Goal: Information Seeking & Learning: Learn about a topic

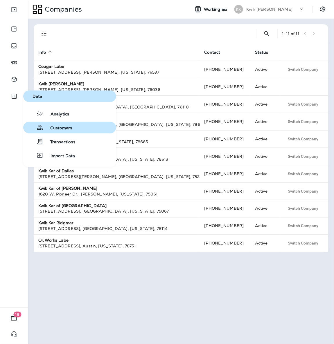
click at [67, 131] on button "Customers" at bounding box center [69, 128] width 93 height 12
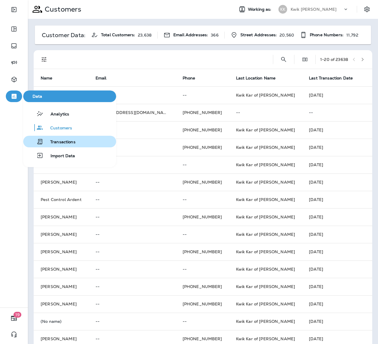
click at [64, 142] on span "Transactions" at bounding box center [59, 143] width 32 height 6
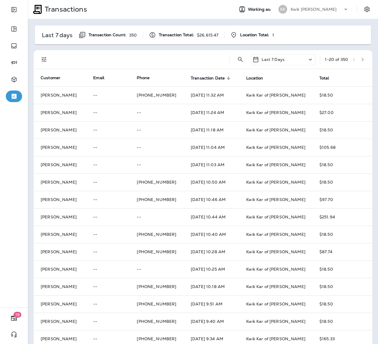
click at [290, 61] on div "Last 7 Days" at bounding box center [283, 59] width 64 height 11
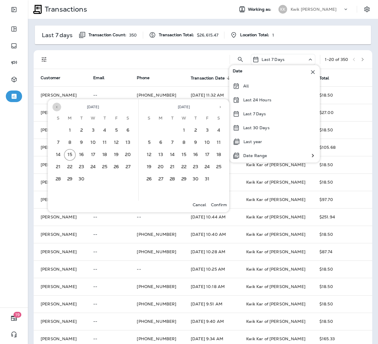
click at [57, 109] on icon "Previous month" at bounding box center [57, 107] width 4 height 4
click at [113, 131] on button "1" at bounding box center [117, 131] width 12 height 12
click at [60, 191] on button "31" at bounding box center [59, 192] width 12 height 12
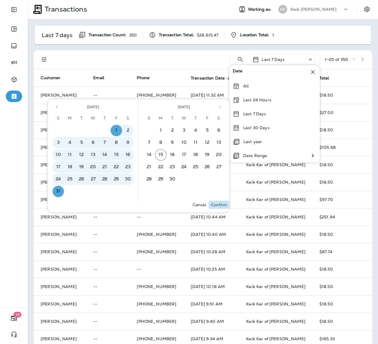
click at [216, 206] on p "Confirm" at bounding box center [219, 205] width 16 height 5
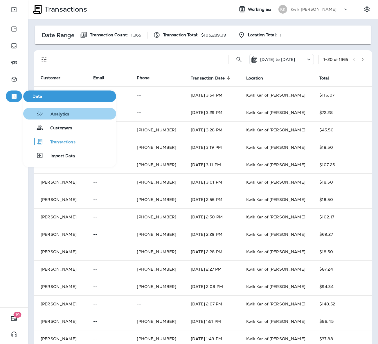
click at [62, 116] on span "Analytics" at bounding box center [57, 115] width 26 height 6
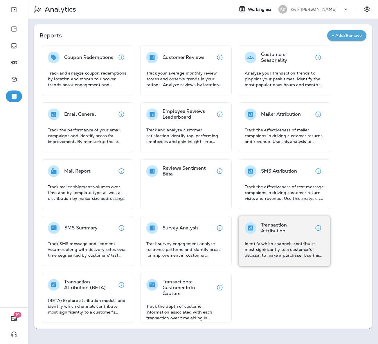
click at [299, 241] on p "Identify which channels contribute most significantly to a customer's decision …" at bounding box center [284, 249] width 79 height 17
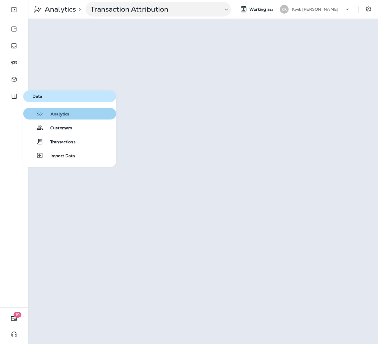
click at [83, 118] on button "Analytics" at bounding box center [69, 114] width 93 height 12
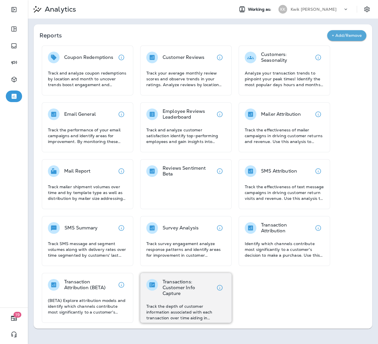
click at [170, 293] on p "Transactions: Customer Info Capture" at bounding box center [188, 287] width 51 height 17
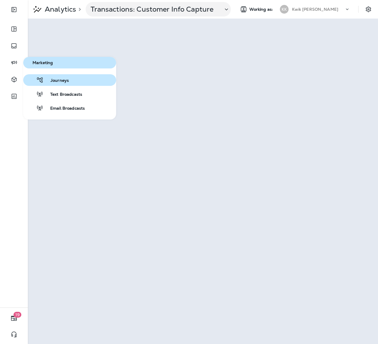
click at [56, 82] on span "Journeys" at bounding box center [56, 81] width 25 height 6
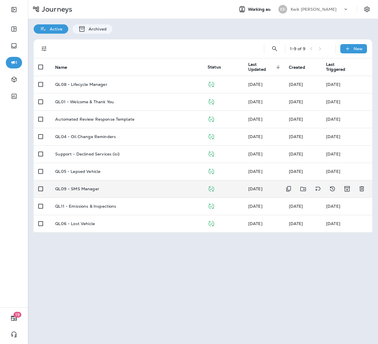
click at [77, 188] on p "QL09 - SMS Manager" at bounding box center [77, 189] width 44 height 5
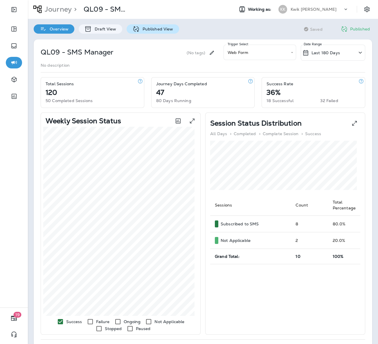
click at [159, 26] on div "Published View" at bounding box center [153, 28] width 53 height 9
